Goal: Information Seeking & Learning: Learn about a topic

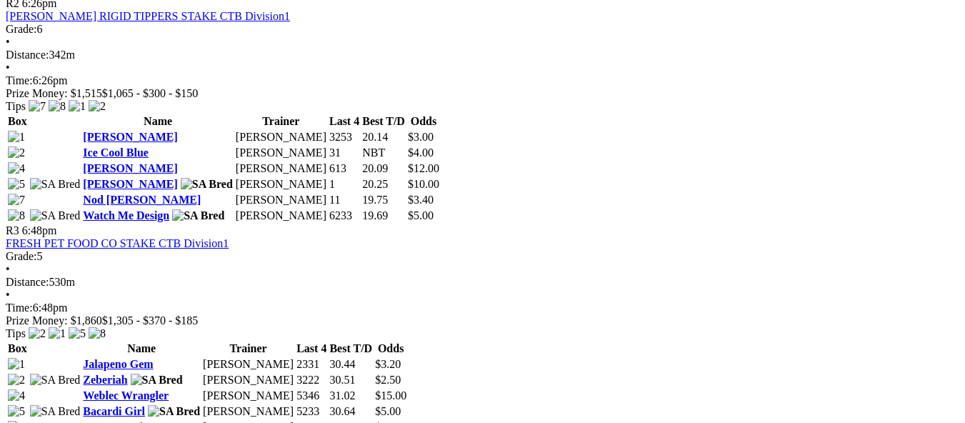
scroll to position [928, 0]
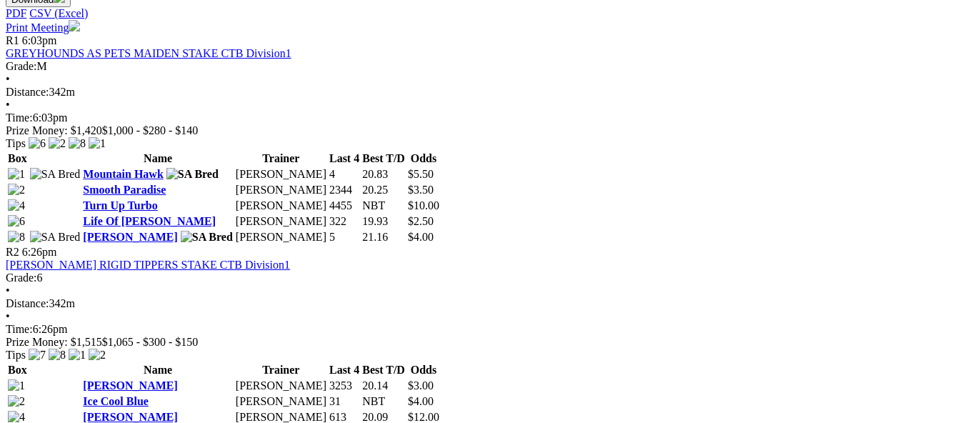
scroll to position [928, 0]
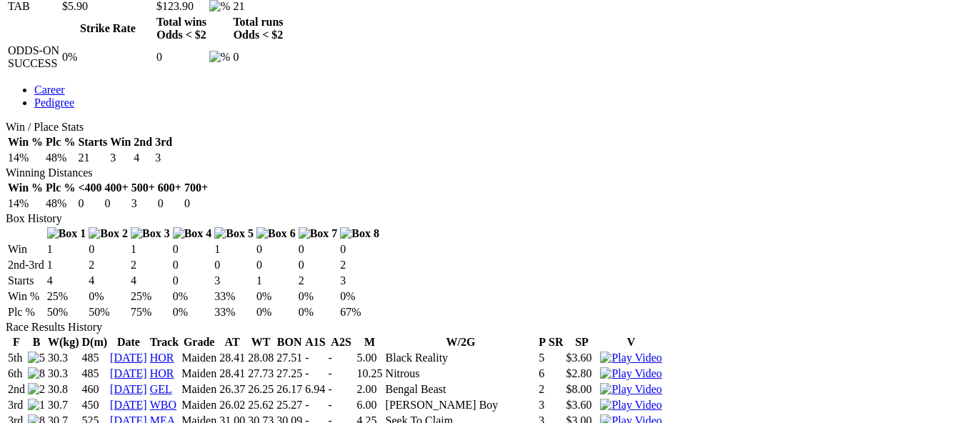
scroll to position [786, 0]
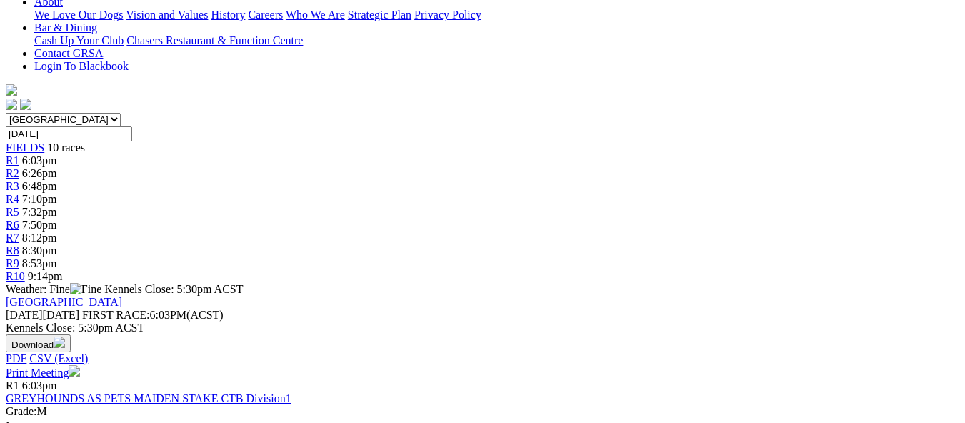
scroll to position [357, 0]
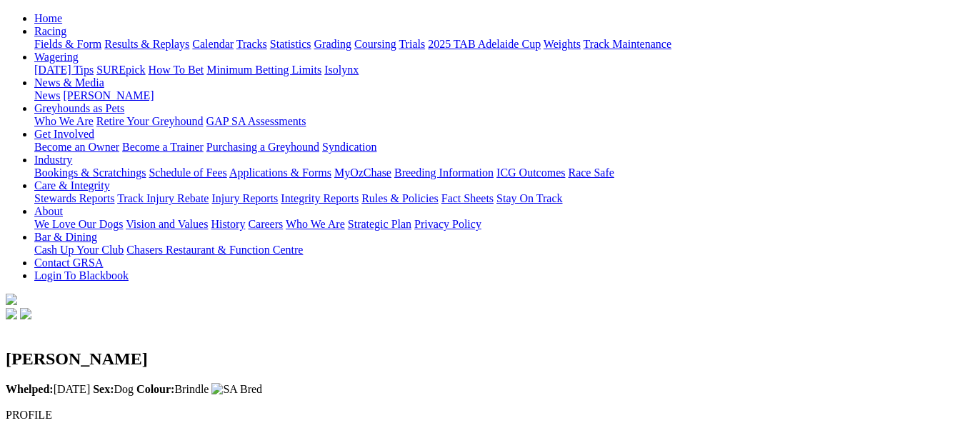
scroll to position [143, 0]
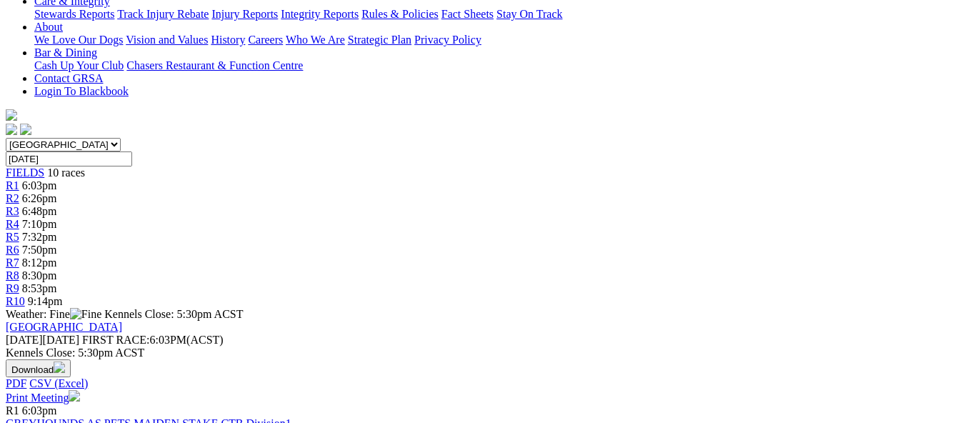
scroll to position [357, 0]
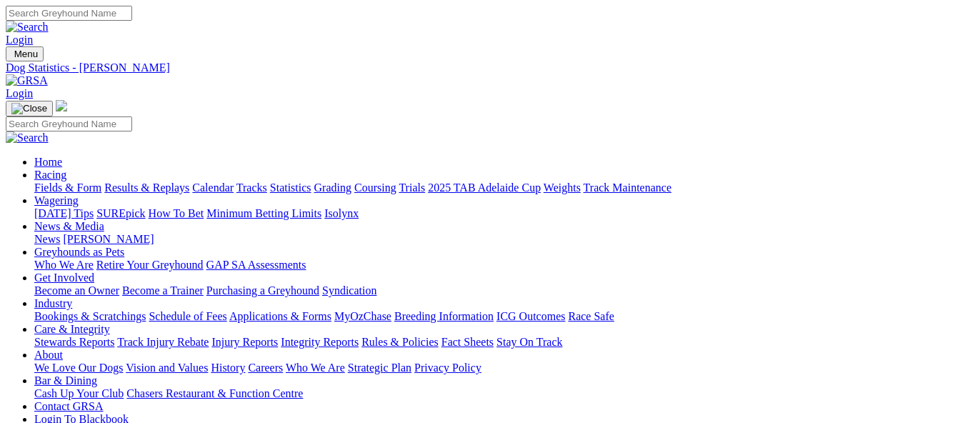
scroll to position [71, 0]
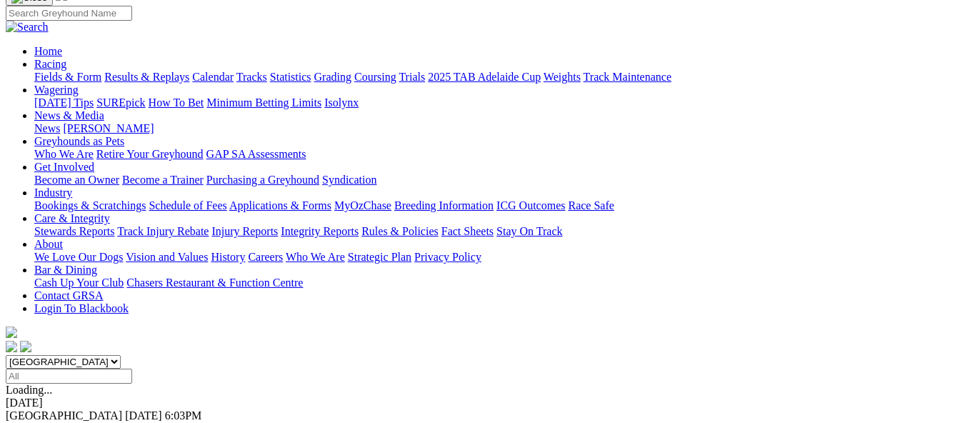
scroll to position [143, 0]
